Goal: Task Accomplishment & Management: Complete application form

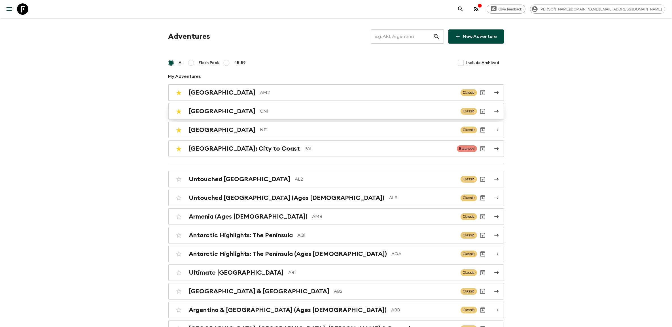
click at [208, 109] on div "China CN1" at bounding box center [322, 111] width 267 height 7
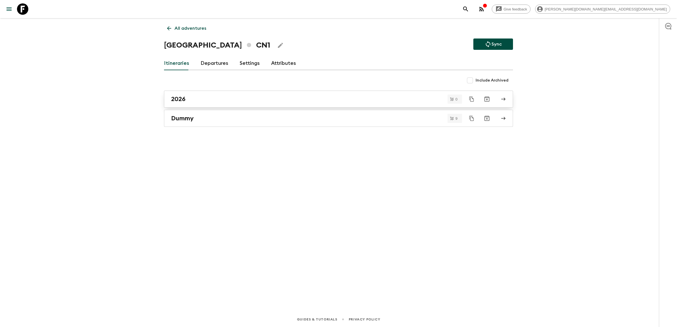
click at [200, 96] on div "2026" at bounding box center [333, 98] width 324 height 7
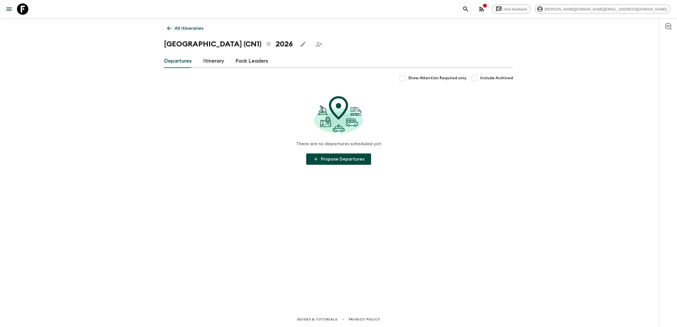
click at [214, 60] on link "Itinerary" at bounding box center [213, 61] width 21 height 14
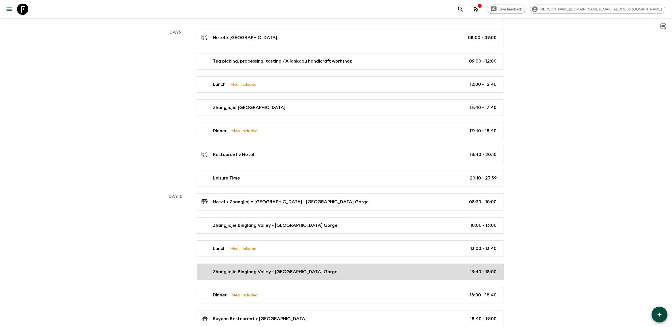
scroll to position [1462, 0]
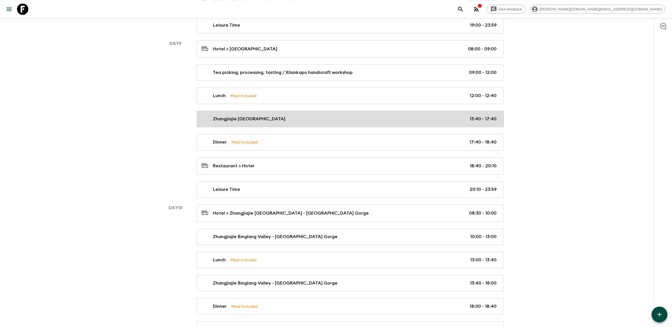
click at [348, 122] on div "[GEOGRAPHIC_DATA] 13:40 - 17:40" at bounding box center [348, 119] width 295 height 7
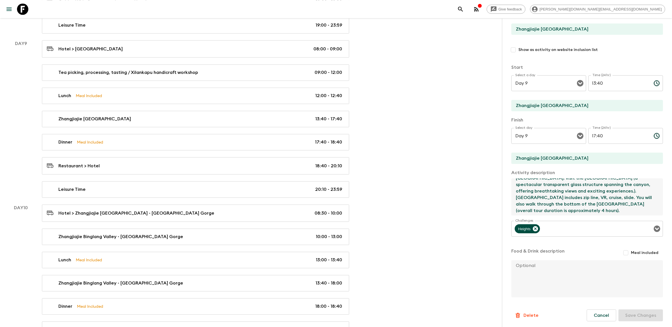
scroll to position [6, 0]
click at [642, 208] on textarea "[GEOGRAPHIC_DATA]: visit the [GEOGRAPHIC_DATA] (a spectacular transparent glass…" at bounding box center [584, 196] width 147 height 37
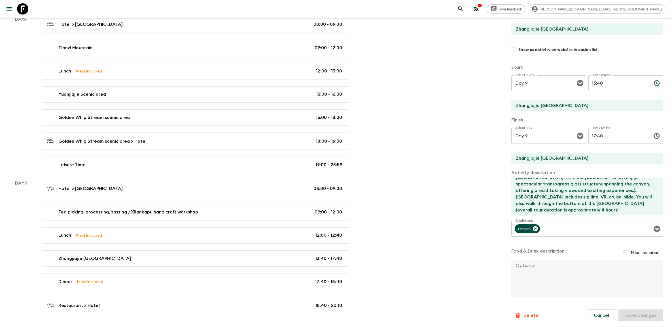
scroll to position [1285, 0]
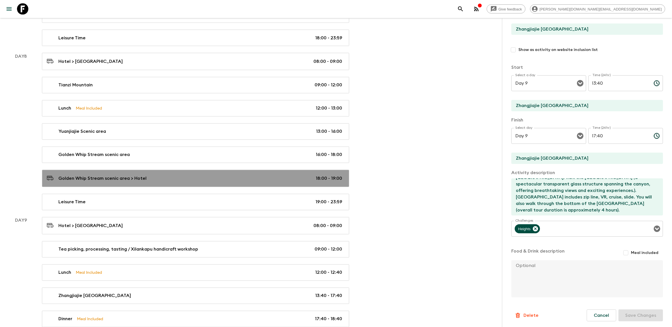
click at [227, 182] on div "Golden Whip Stream scenic area > Hotel 18:00 - 19:00" at bounding box center [194, 179] width 295 height 8
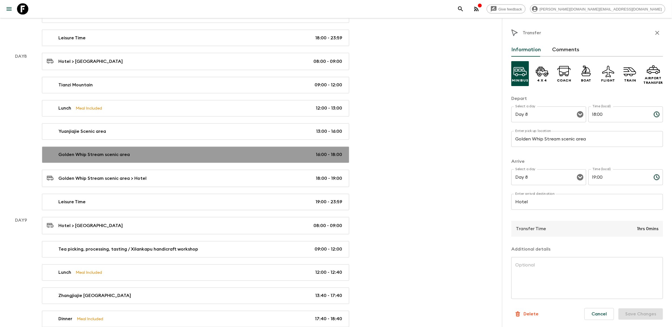
click at [210, 163] on link "Golden Whip Stream scenic area 16:00 - 18:00" at bounding box center [195, 155] width 307 height 16
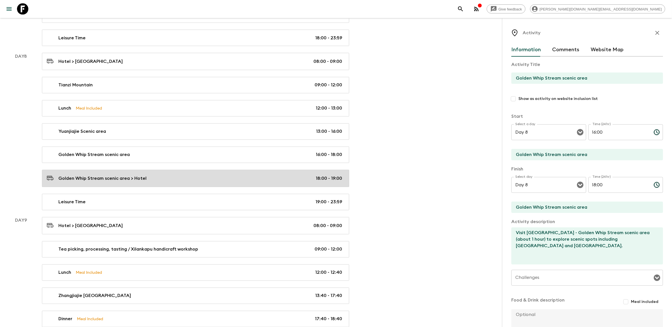
click at [172, 182] on div "Golden Whip Stream scenic area > Hotel 18:00 - 19:00" at bounding box center [194, 179] width 295 height 8
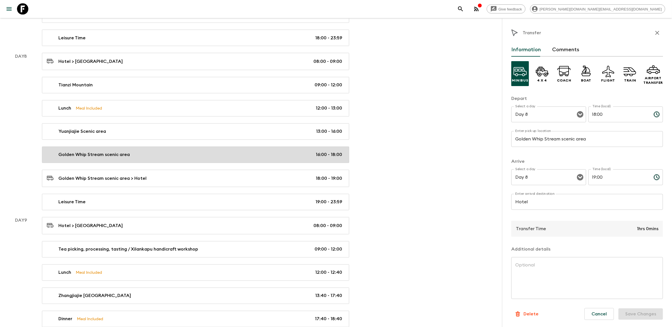
click at [172, 163] on link "Golden Whip Stream scenic area 16:00 - 18:00" at bounding box center [195, 155] width 307 height 16
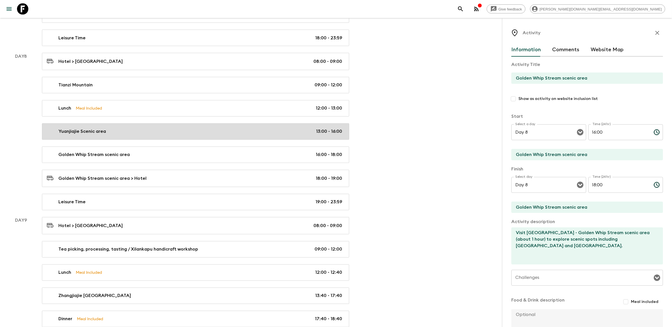
click at [209, 135] on div "Yuanjiajie Scenic area 13:00 - 16:00" at bounding box center [194, 131] width 295 height 7
type input "Yuanjiajie Scenic area"
type textarea "Proceed to Yuanjiajie Scenic Area (including the [GEOGRAPHIC_DATA] down) to vis…"
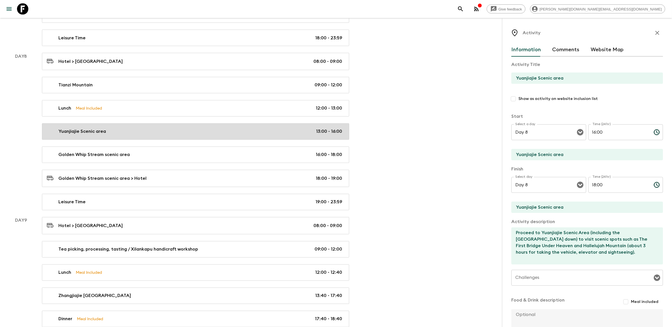
type input "13:00"
type input "16:00"
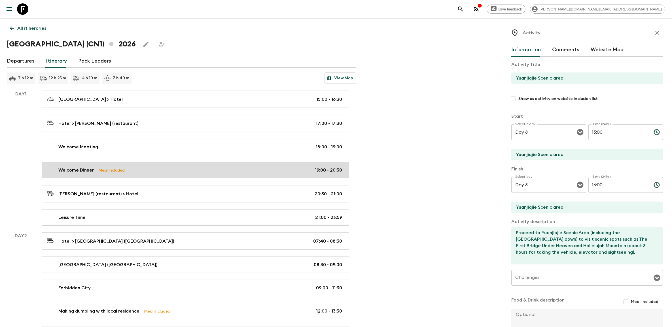
click at [178, 171] on div "Welcome Dinner Meal Included 19:00 - 20:30" at bounding box center [194, 170] width 295 height 7
type input "Welcome Dinner"
type input "[PERSON_NAME] (restaurant)"
checkbox input "true"
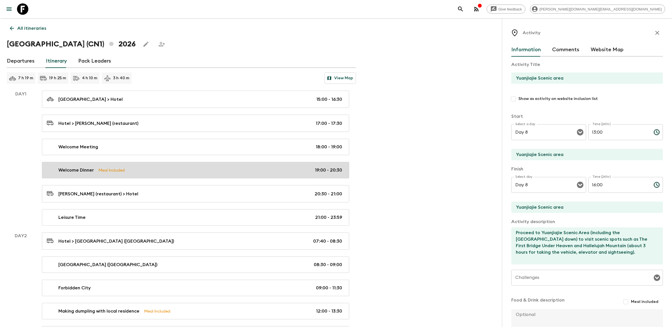
type textarea "Pecking Duck with cocktail/wine"
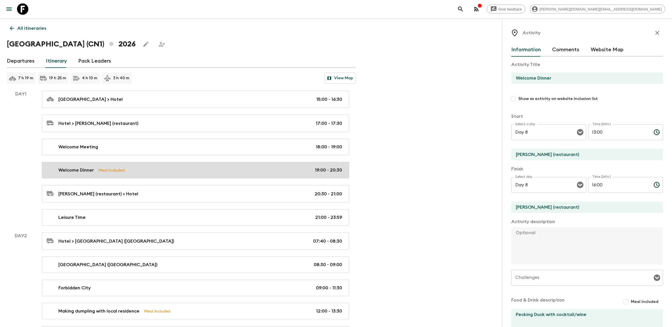
type input "Day 1"
type input "19:00"
type input "Day 1"
type input "20:30"
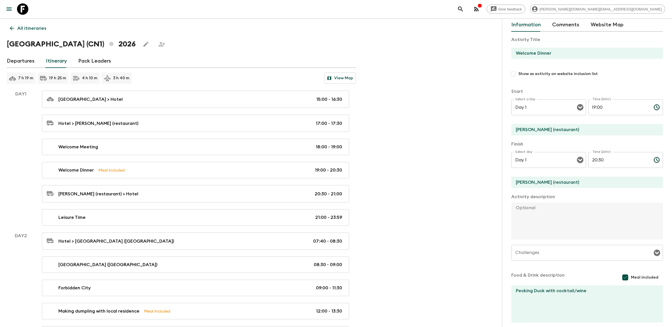
scroll to position [50, 0]
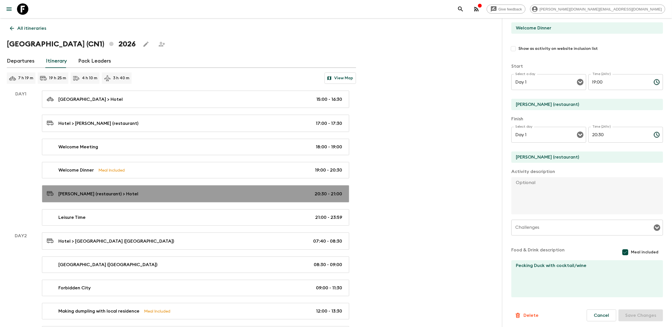
click at [193, 194] on div "[PERSON_NAME] (restaurant) > Hotel 20:30 - 21:00" at bounding box center [194, 194] width 295 height 8
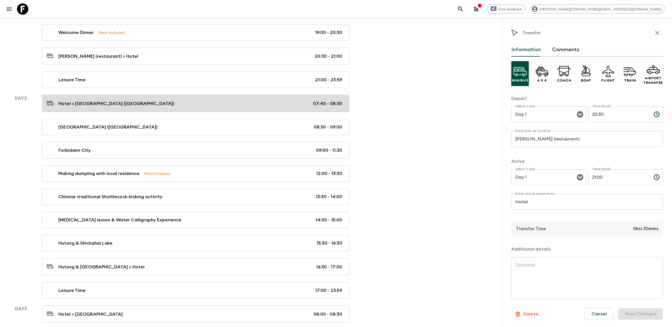
scroll to position [106, 0]
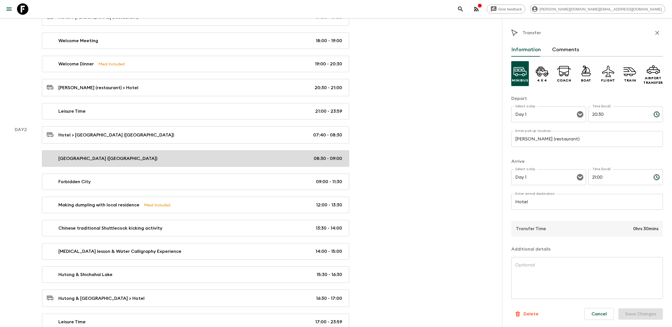
click at [166, 159] on div "[GEOGRAPHIC_DATA] ([GEOGRAPHIC_DATA]) 08:30 - 09:00" at bounding box center [194, 158] width 295 height 7
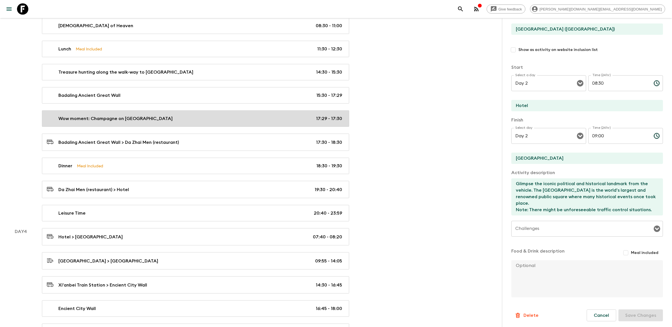
scroll to position [460, 0]
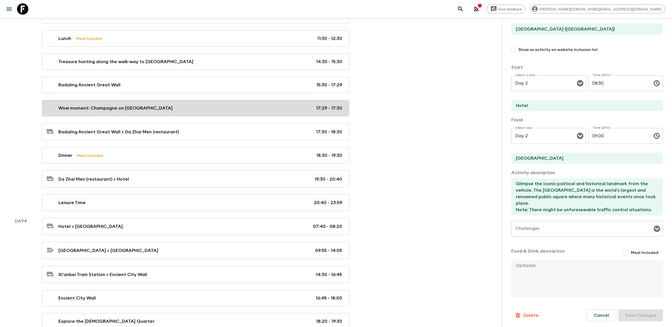
click at [191, 112] on div "Wow moment: Champagne on Great Wall Tower 17:29 - 17:30" at bounding box center [194, 108] width 295 height 7
type input "Wow moment: Champagne on [GEOGRAPHIC_DATA]"
type input "Badaling Ancient [GEOGRAPHIC_DATA]"
type textarea "On Great Wall, we'll prepare Champagne on [GEOGRAPHIC_DATA]. You'll enjoy one c…"
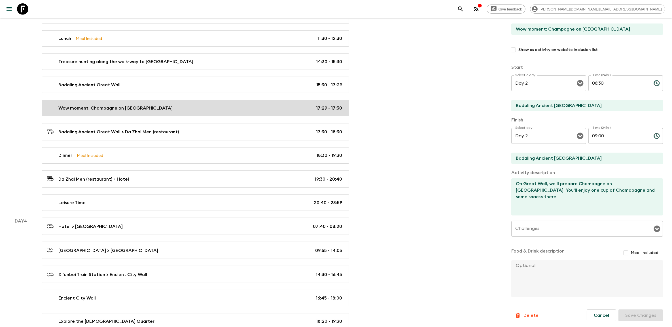
type input "Day 3"
type input "17:29"
type input "Day 3"
type input "17:30"
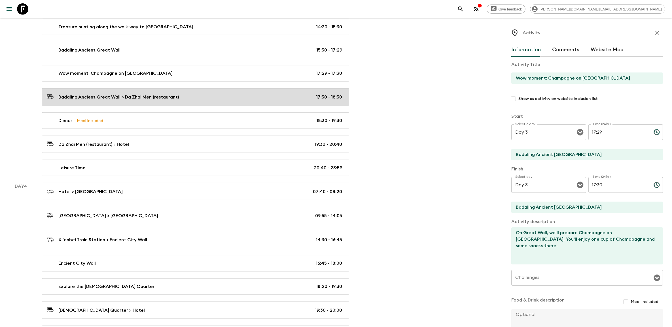
scroll to position [496, 0]
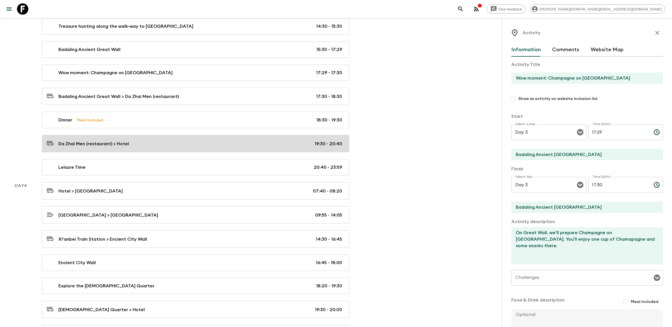
click at [198, 146] on div "Da Zhai Men (restaurant) > Hotel 19:30 - 20:40" at bounding box center [194, 144] width 295 height 8
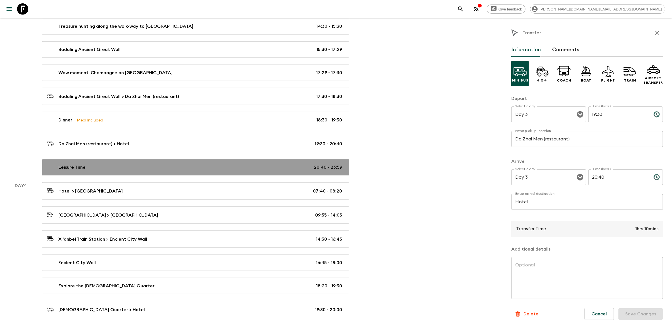
click at [197, 169] on div "Leisure Time 20:40 - 23:59" at bounding box center [194, 167] width 295 height 7
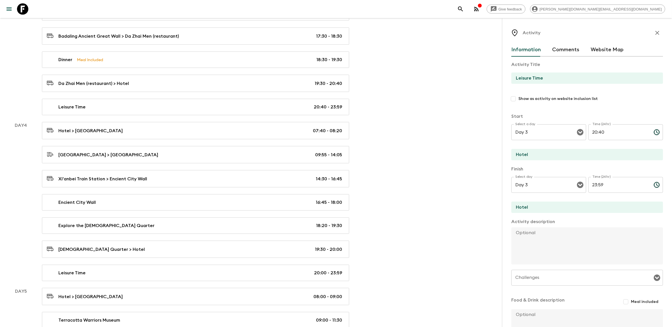
scroll to position [567, 0]
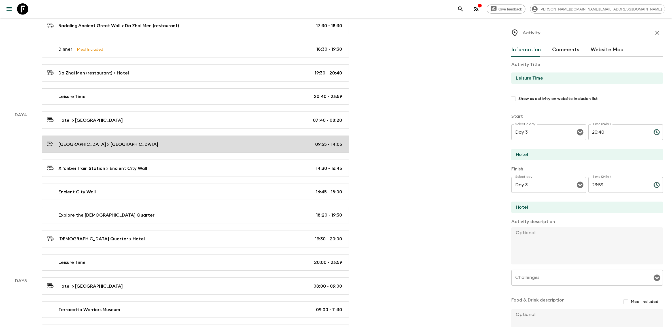
click at [197, 148] on div "[GEOGRAPHIC_DATA] > [GEOGRAPHIC_DATA] 09:55 - 14:05" at bounding box center [194, 145] width 295 height 8
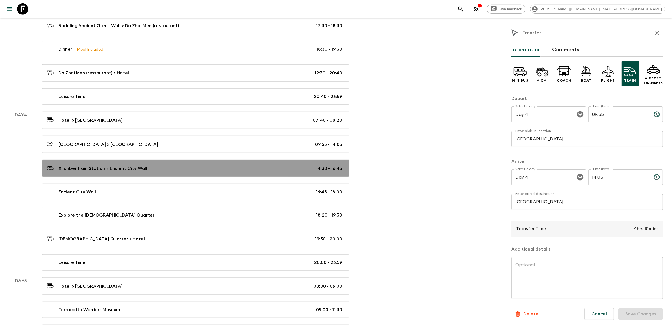
click at [193, 170] on div "Xi'anbei Train Station > Encient City Wall 14:30 - 16:45" at bounding box center [194, 169] width 295 height 8
type input "[GEOGRAPHIC_DATA]"
type input "Encient City Wall"
type input "14:30"
type input "16:45"
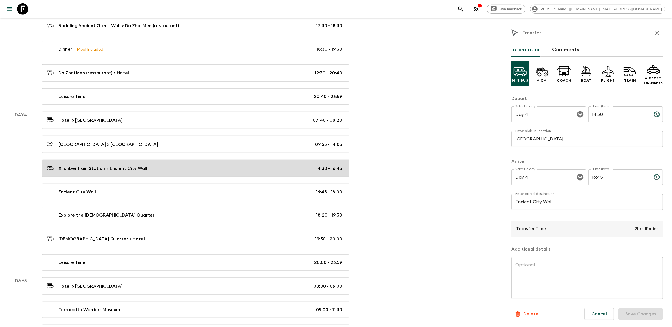
scroll to position [602, 0]
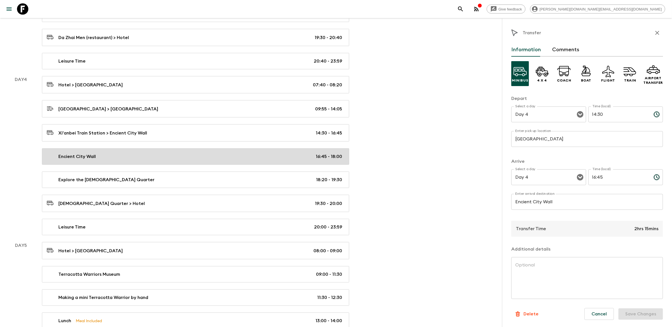
click at [191, 160] on div "Encient City Wall 16:45 - 18:00" at bounding box center [194, 156] width 295 height 7
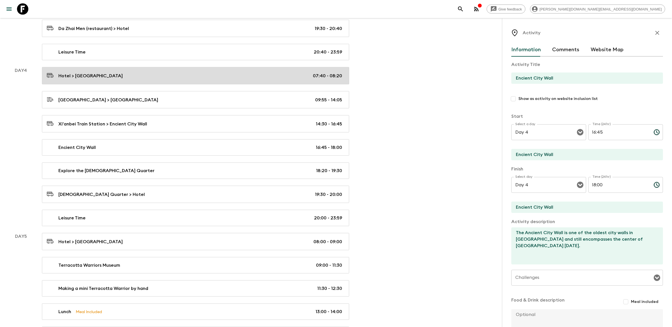
scroll to position [602, 0]
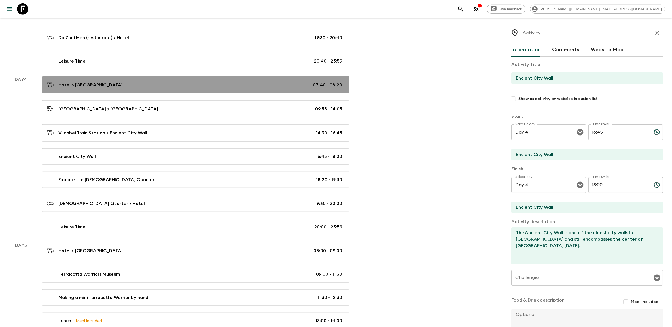
click at [176, 93] on link "Hotel > [GEOGRAPHIC_DATA] 07:40 - 08:20" at bounding box center [195, 84] width 307 height 17
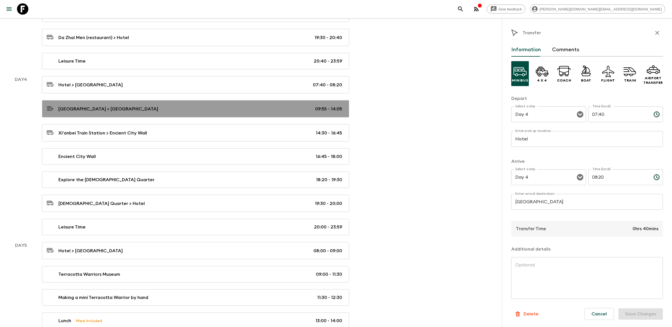
click at [203, 113] on div "[GEOGRAPHIC_DATA] > [GEOGRAPHIC_DATA] 09:55 - 14:05" at bounding box center [194, 109] width 295 height 8
type input "[GEOGRAPHIC_DATA]"
type input "09:55"
type input "14:05"
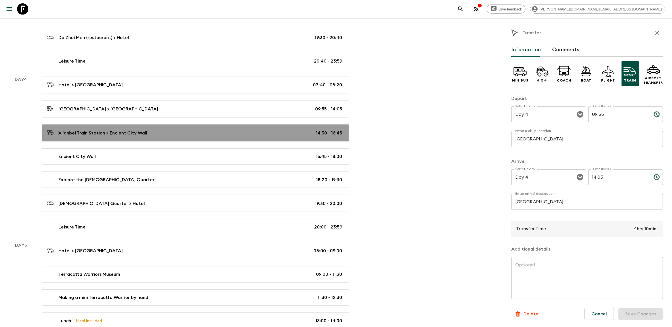
click at [205, 137] on div "Xi'anbei Train Station > Encient City Wall 14:30 - 16:45" at bounding box center [194, 133] width 295 height 8
type input "[GEOGRAPHIC_DATA]"
type input "Encient City Wall"
type input "14:30"
type input "16:45"
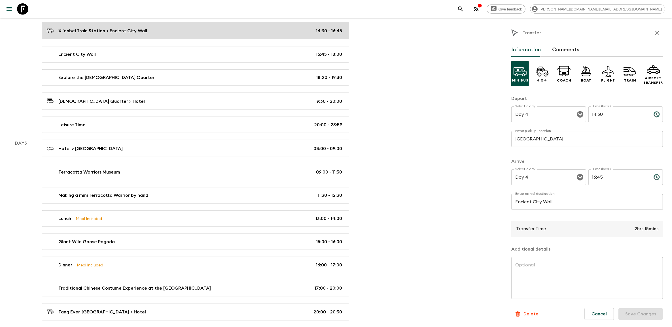
scroll to position [708, 0]
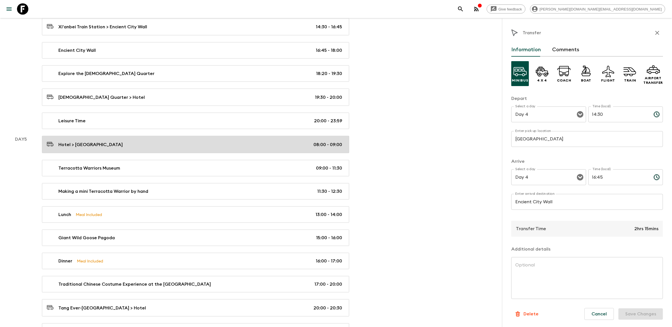
click at [208, 148] on div "Hotel > [GEOGRAPHIC_DATA] 08:00 - 09:00" at bounding box center [194, 145] width 295 height 8
type input "Hotel"
type input "Terracotta Warriors Museum"
type input "Day 5"
type input "08:00"
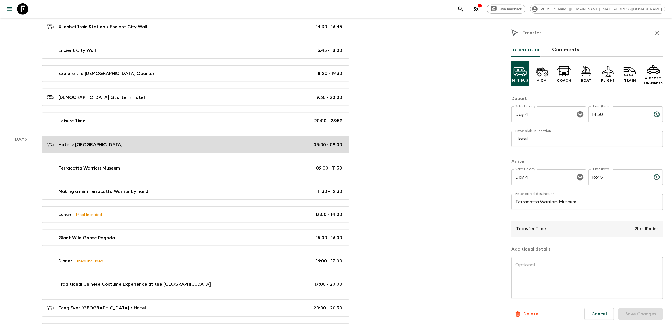
type input "Day 5"
type input "09:00"
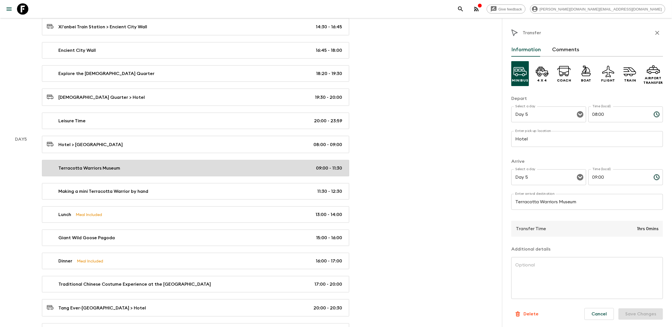
scroll to position [744, 0]
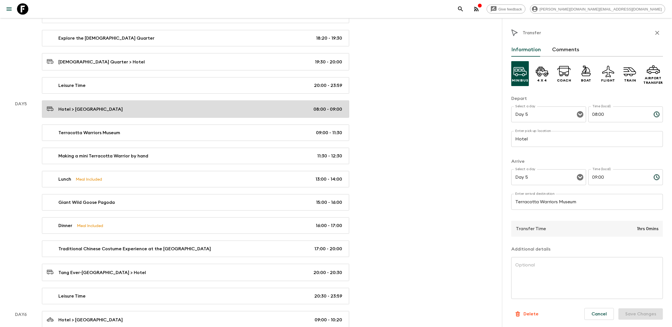
click at [182, 113] on div "Hotel > [GEOGRAPHIC_DATA] 08:00 - 09:00" at bounding box center [194, 109] width 295 height 8
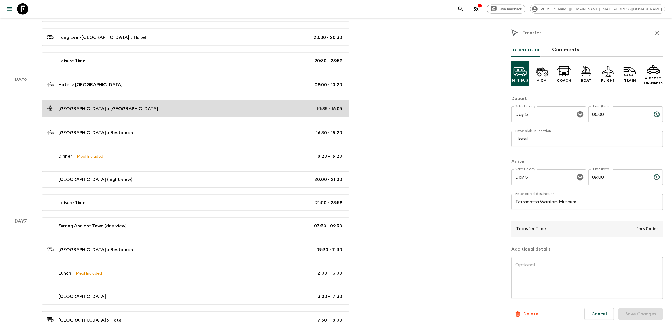
scroll to position [991, 0]
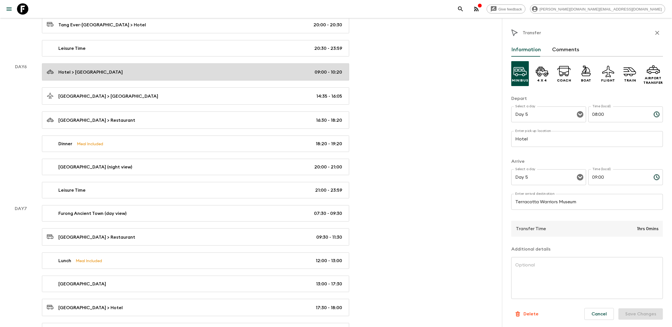
click at [186, 76] on div "Hotel > [GEOGRAPHIC_DATA] 09:00 - 10:20" at bounding box center [194, 72] width 295 height 8
type input "[GEOGRAPHIC_DATA]"
type input "Day 6"
type input "09:00"
type input "Day 6"
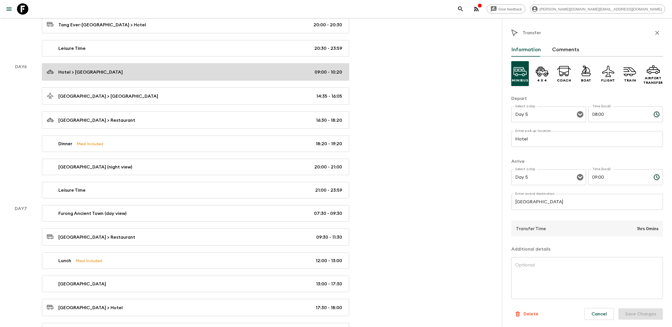
type input "10:20"
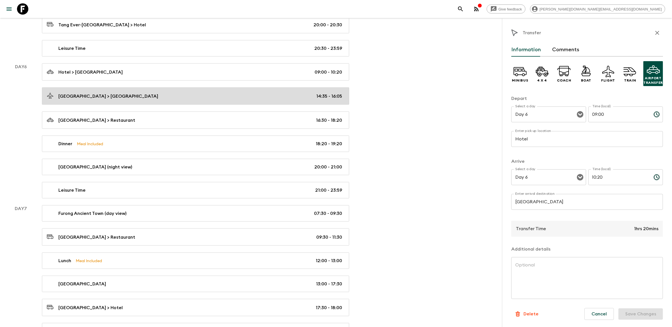
click at [183, 100] on div "[GEOGRAPHIC_DATA] > [GEOGRAPHIC_DATA] 14:35 - 16:05" at bounding box center [194, 96] width 295 height 8
type input "[GEOGRAPHIC_DATA]"
type input "14:35"
type input "16:05"
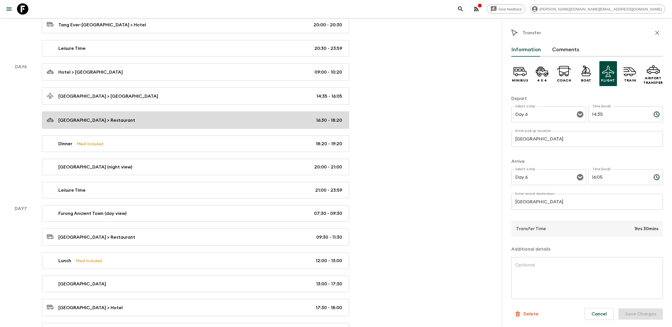
click at [177, 124] on div "[GEOGRAPHIC_DATA] > Restaurant 16:30 - 18:20" at bounding box center [194, 120] width 295 height 8
type input "[GEOGRAPHIC_DATA]"
type input "Restaurant"
type input "16:30"
type input "18:20"
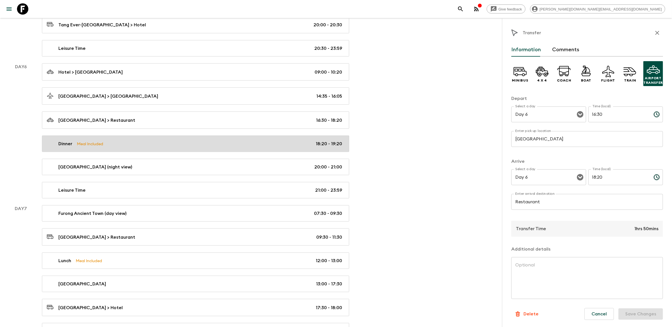
click at [175, 147] on div "Dinner Meal Included 18:20 - 19:20" at bounding box center [194, 144] width 295 height 7
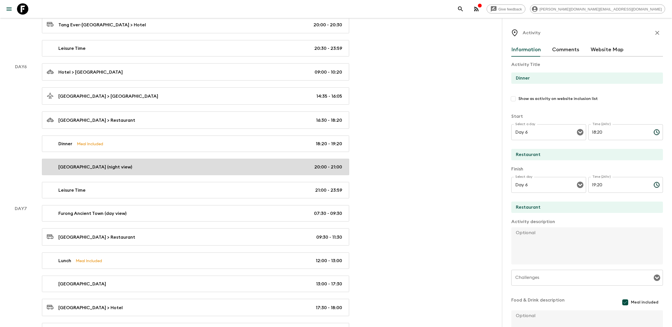
click at [171, 171] on div "[GEOGRAPHIC_DATA] (night view) 20:00 - 21:00" at bounding box center [194, 167] width 295 height 7
type input "[GEOGRAPHIC_DATA] (night view)"
type input "Furong Ancient Town"
type textarea "Nestled amid mountains and [PERSON_NAME] Town is famed for its time-honored sti…"
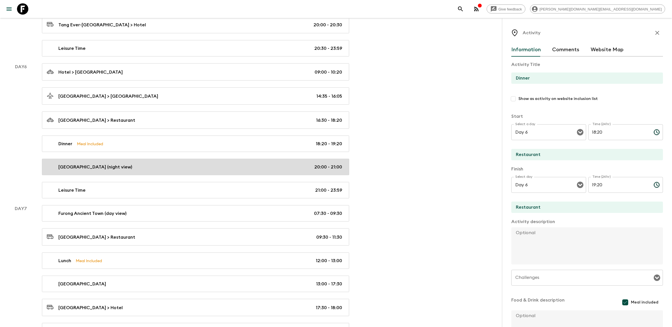
checkbox input "false"
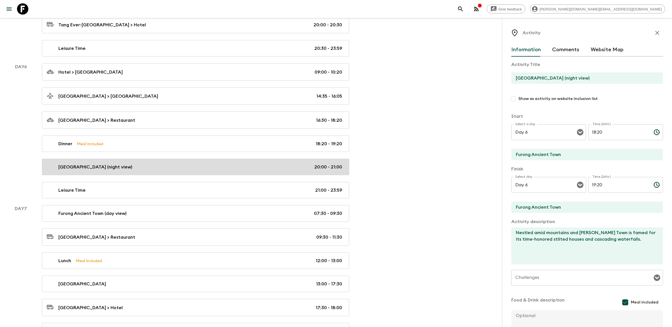
type input "20:00"
type input "21:00"
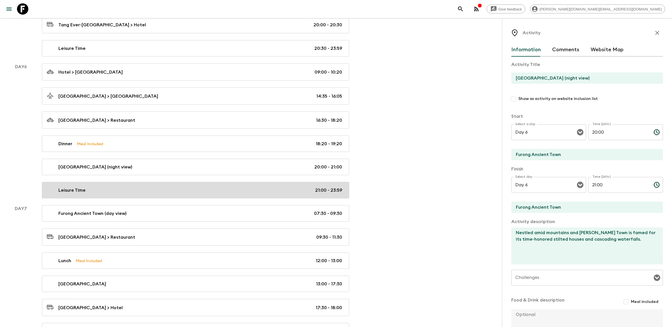
click at [180, 193] on link "Leisure Time 21:00 - 23:59" at bounding box center [195, 190] width 307 height 16
type input "Leisure Time"
type input "Hotel"
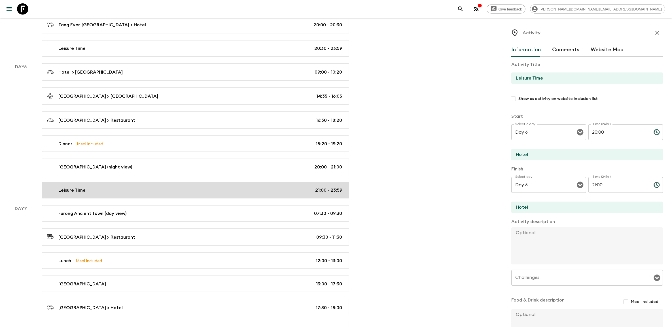
type input "21:00"
type input "23:59"
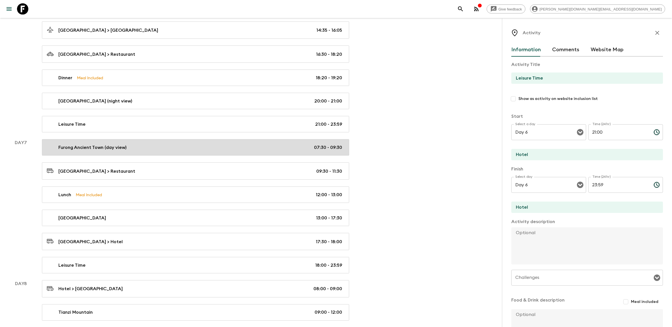
scroll to position [1062, 0]
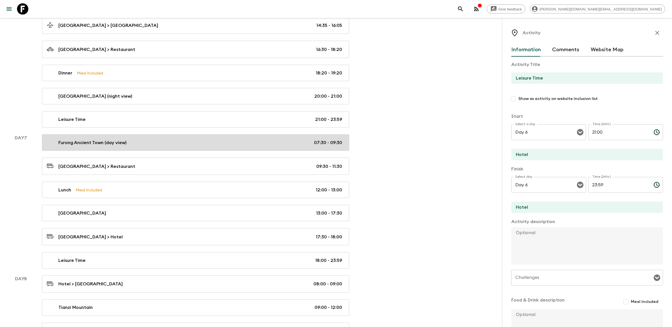
click at [181, 146] on div "Furong Ancient Town (day view) 07:30 - 09:30" at bounding box center [194, 142] width 295 height 7
type input "Furong Ancient Town (day view)"
type input "Furong Ancient Town"
type input "Day 7"
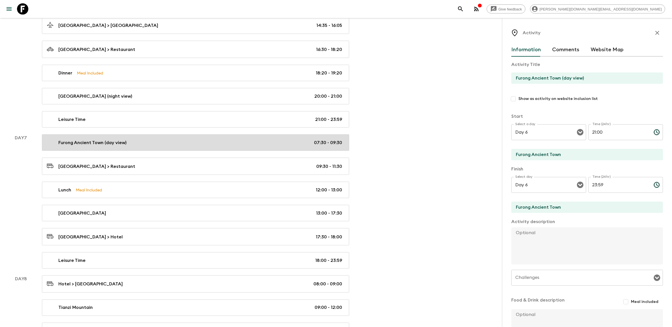
type input "07:30"
type input "Day 7"
type input "09:30"
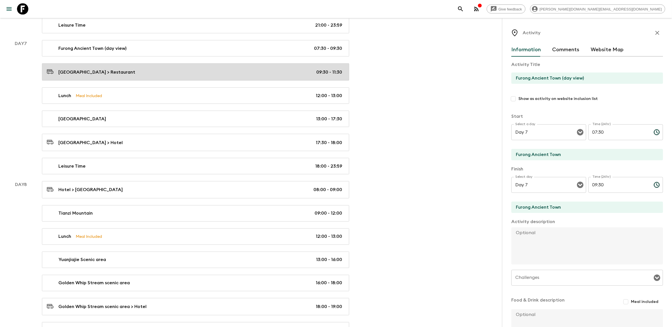
scroll to position [1168, 0]
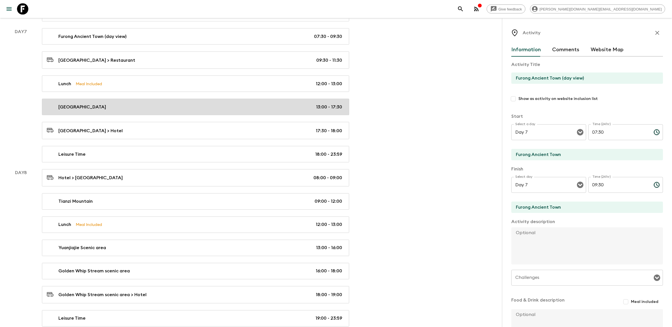
click at [187, 115] on link "[GEOGRAPHIC_DATA] 13:00 - 17:30" at bounding box center [195, 107] width 307 height 16
type input "[GEOGRAPHIC_DATA]"
type textarea "[GEOGRAPHIC_DATA], a breathtaking natural wonder featuring the iconic [GEOGRAPH…"
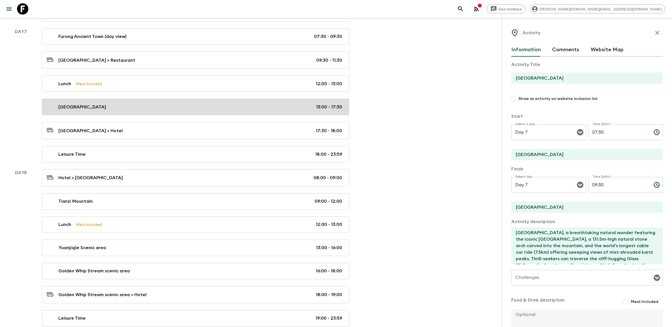
type input "13:00"
type input "17:30"
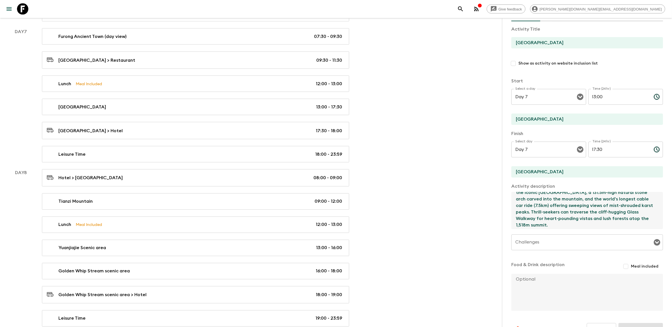
scroll to position [13, 0]
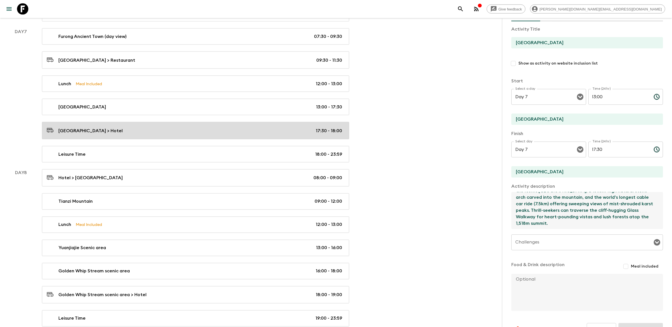
click at [189, 135] on div "[GEOGRAPHIC_DATA] > Hotel 17:30 - 18:00" at bounding box center [194, 131] width 295 height 8
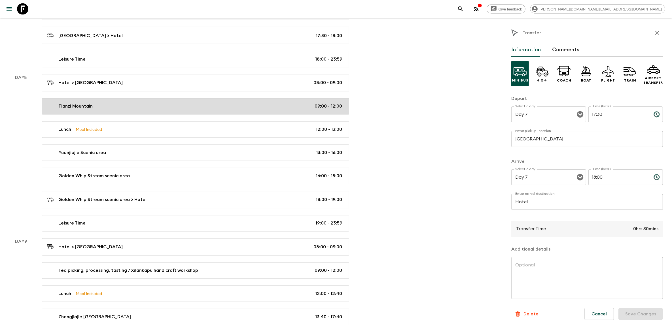
scroll to position [1275, 0]
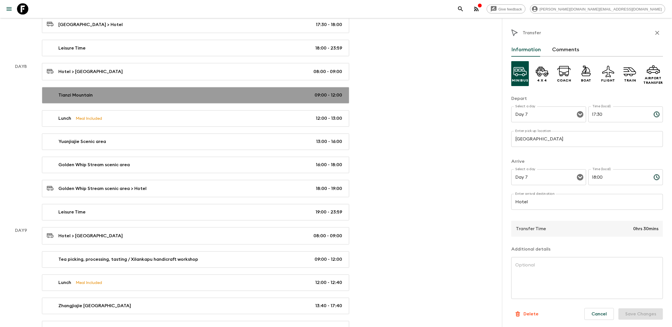
click at [188, 104] on link "Tianzi Mountain 09:00 - 12:00" at bounding box center [195, 95] width 307 height 16
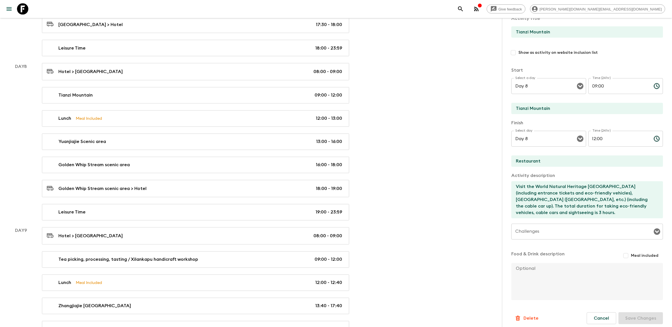
scroll to position [49, 0]
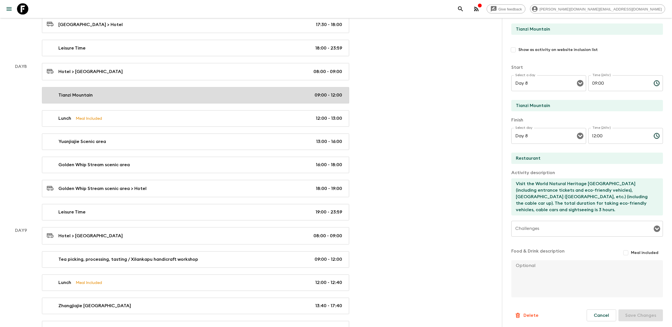
drag, startPoint x: 120, startPoint y: 103, endPoint x: 125, endPoint y: 104, distance: 4.9
click at [120, 99] on div "Tianzi Mountain 09:00 - 12:00" at bounding box center [194, 95] width 295 height 7
click at [127, 99] on div "Tianzi Mountain 09:00 - 12:00" at bounding box center [194, 95] width 295 height 7
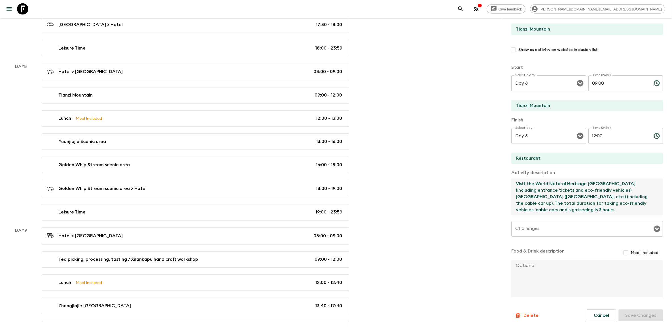
drag, startPoint x: 516, startPoint y: 184, endPoint x: 598, endPoint y: 211, distance: 86.1
click at [598, 211] on textarea "Visit the World Natural Heritage [GEOGRAPHIC_DATA] (including entrance tickets …" at bounding box center [584, 196] width 147 height 37
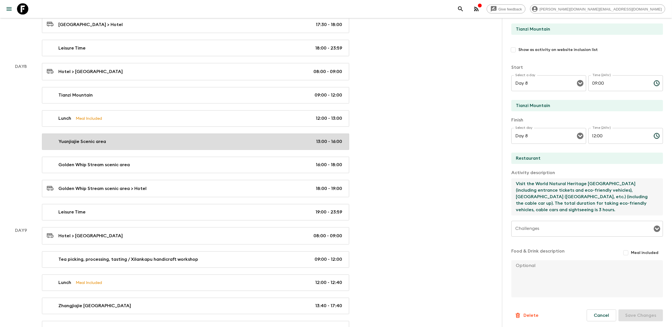
click at [187, 150] on link "Yuanjiajie Scenic area 13:00 - 16:00" at bounding box center [195, 142] width 307 height 16
type input "Yuanjiajie Scenic area"
type textarea "Proceed to Yuanjiajie Scenic Area (including the [GEOGRAPHIC_DATA] down) to vis…"
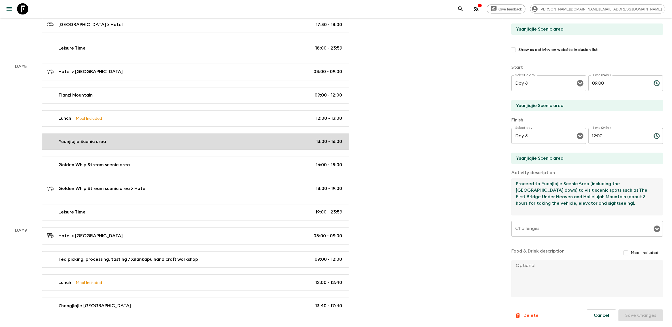
type input "13:00"
type input "16:00"
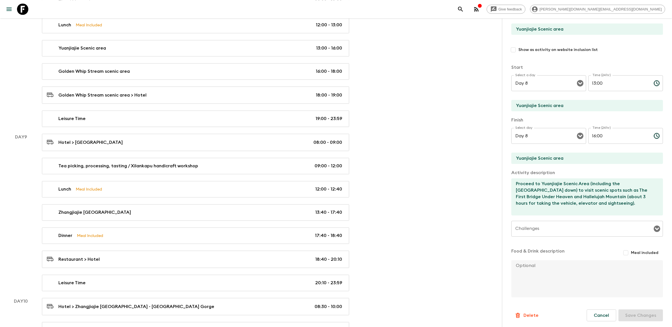
scroll to position [1381, 0]
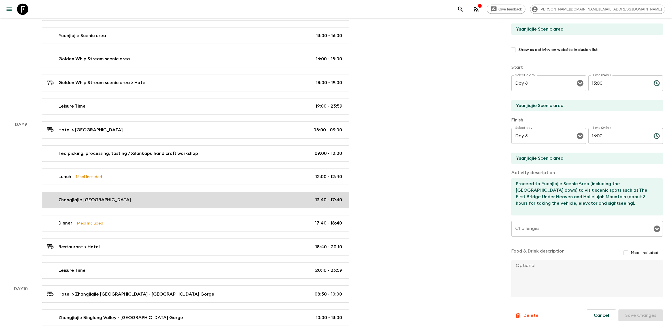
click at [163, 207] on link "[GEOGRAPHIC_DATA] 13:40 - 17:40" at bounding box center [195, 200] width 307 height 16
type input "Zhangjiajie [GEOGRAPHIC_DATA]"
type textarea "[GEOGRAPHIC_DATA]: visit the [GEOGRAPHIC_DATA] (a spectacular transparent glass…"
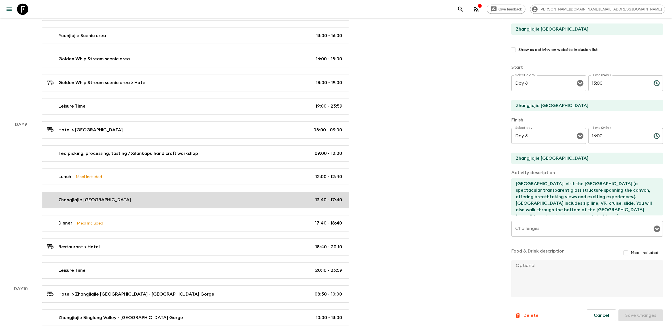
type input "Day 9"
type input "13:40"
type input "Day 9"
type input "17:40"
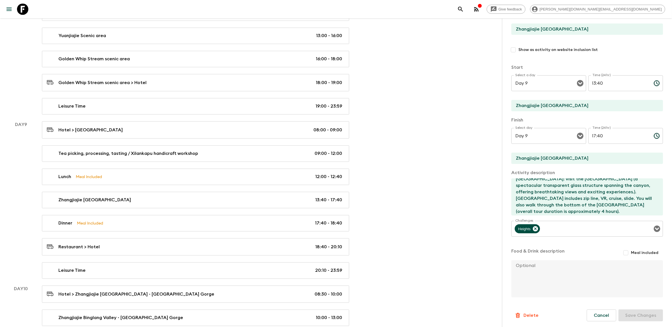
scroll to position [6, 0]
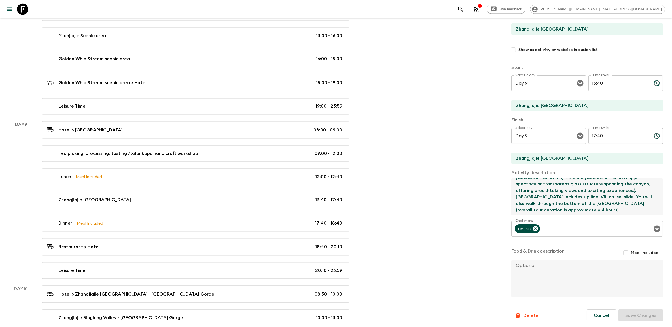
click at [638, 208] on textarea "[GEOGRAPHIC_DATA]: visit the [GEOGRAPHIC_DATA] (a spectacular transparent glass…" at bounding box center [584, 196] width 147 height 37
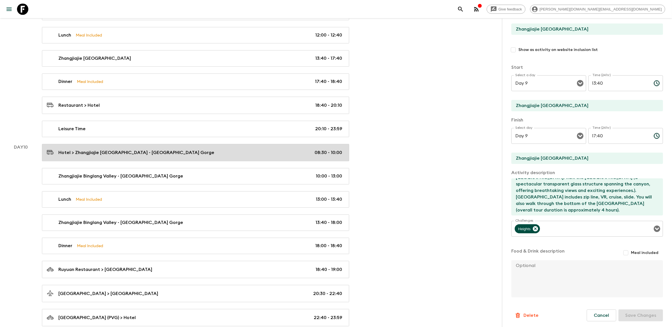
scroll to position [1558, 0]
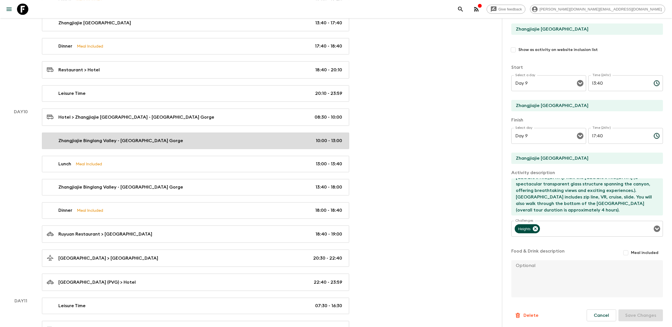
click at [200, 144] on div "Zhangjiajie Binglang Valley - [GEOGRAPHIC_DATA] Gorge 10:00 - 13:00" at bounding box center [194, 140] width 295 height 7
type input "Zhangjiajie Binglang Valley - [GEOGRAPHIC_DATA] Gorge"
type input "Restaurant"
type textarea "Zhangjiajie Binglang Valley - Jia’ergou Gorge The allure of Jia’ergou lies in i…"
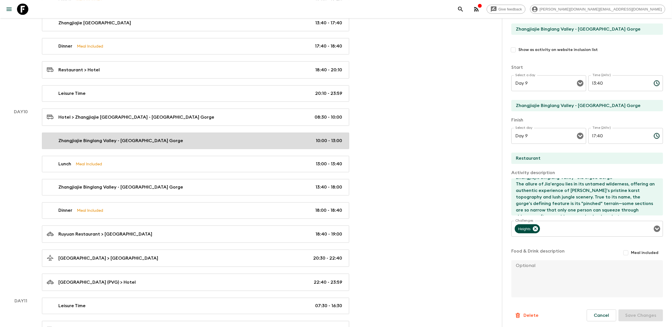
type input "Day 10"
type input "10:00"
type input "Day 10"
type input "13:00"
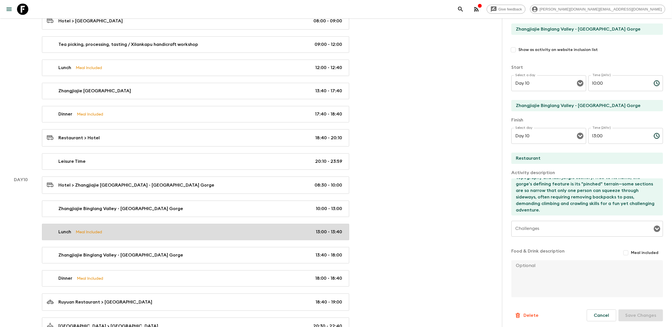
scroll to position [1487, 0]
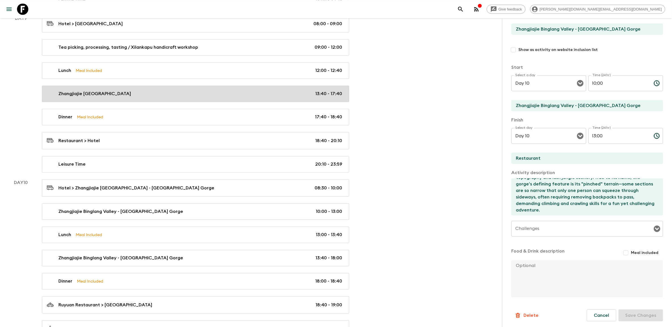
click at [193, 102] on link "[GEOGRAPHIC_DATA] 13:40 - 17:40" at bounding box center [195, 94] width 307 height 16
type input "Zhangjiajie [GEOGRAPHIC_DATA]"
type textarea "[GEOGRAPHIC_DATA]: visit the [GEOGRAPHIC_DATA] (a spectacular transparent glass…"
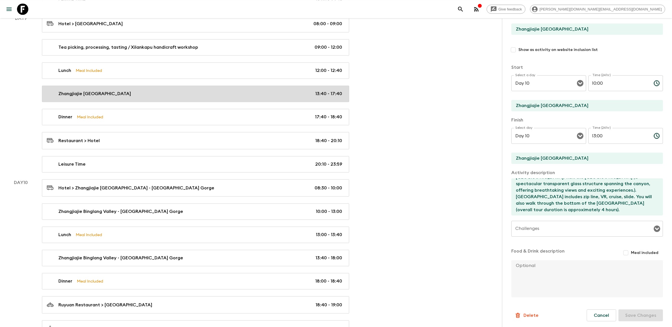
type input "Day 9"
type input "13:40"
type input "Day 9"
type input "17:40"
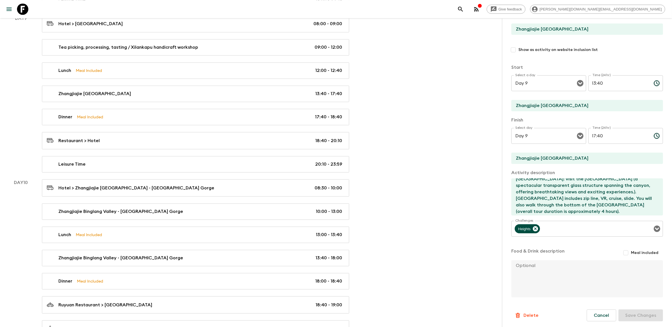
scroll to position [6, 0]
click at [593, 199] on textarea "[GEOGRAPHIC_DATA]: visit the [GEOGRAPHIC_DATA] (a spectacular transparent glass…" at bounding box center [584, 196] width 147 height 37
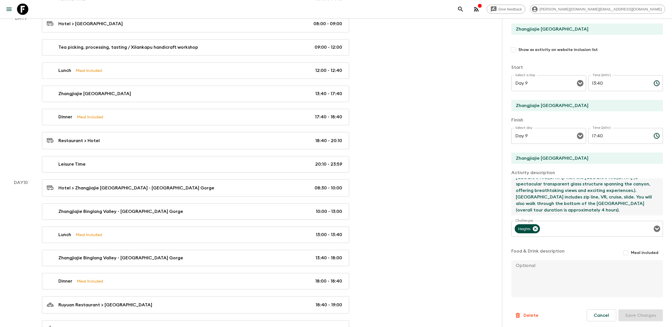
click at [24, 7] on icon at bounding box center [22, 8] width 11 height 11
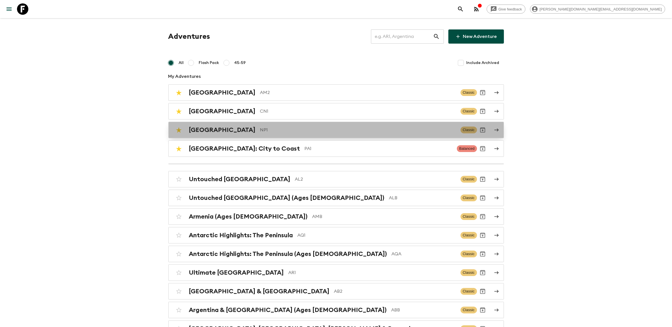
click at [234, 125] on div "Nepal NP1 Classic" at bounding box center [325, 129] width 304 height 11
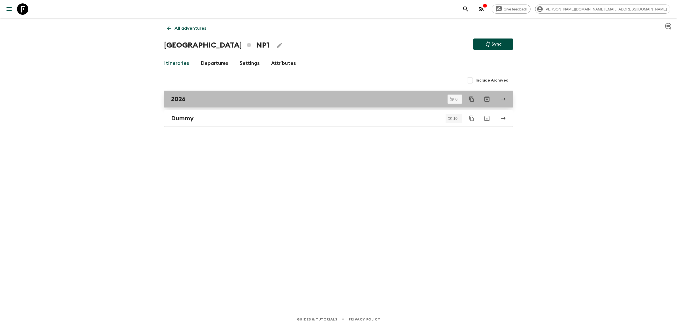
click at [206, 102] on div "2026" at bounding box center [333, 98] width 324 height 7
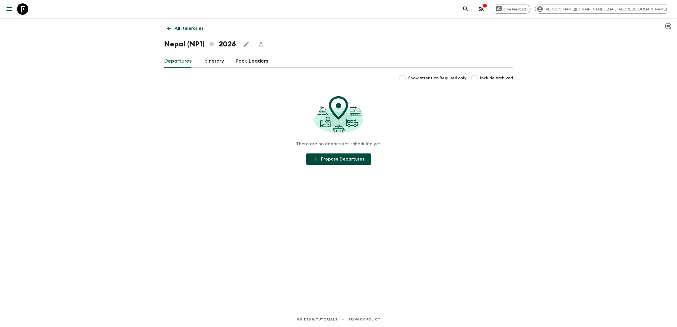
click at [220, 61] on link "Itinerary" at bounding box center [213, 61] width 21 height 14
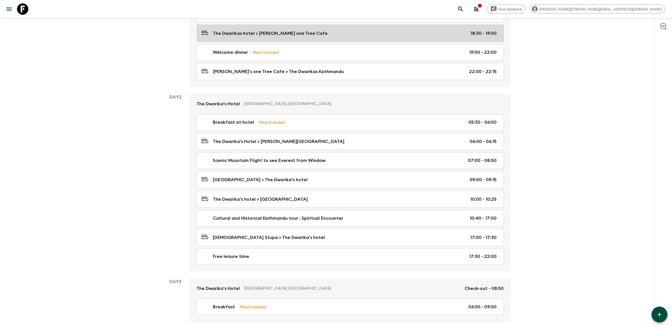
scroll to position [142, 0]
